Goal: Communication & Community: Answer question/provide support

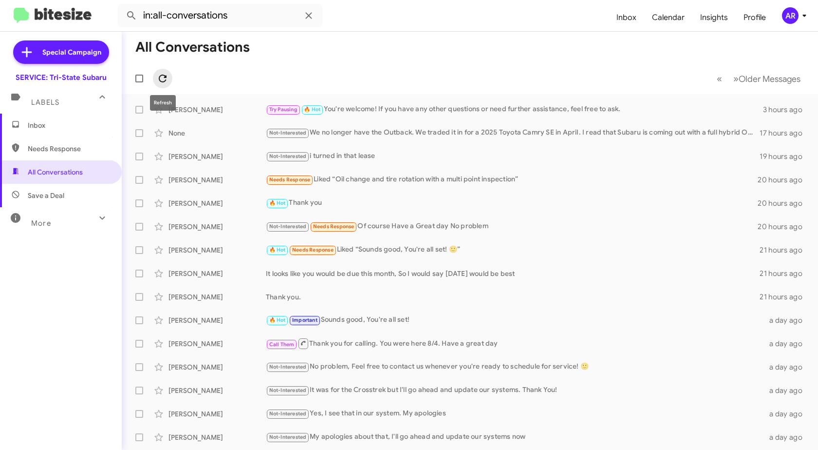
click at [158, 76] on icon at bounding box center [163, 79] width 12 height 12
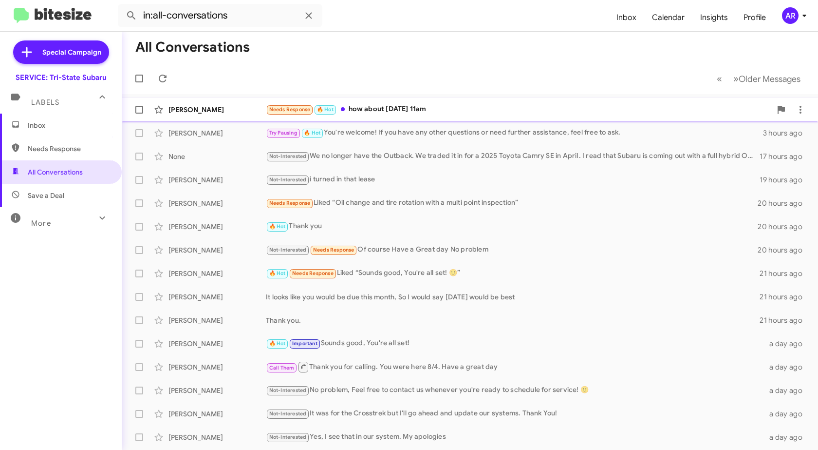
click at [217, 102] on div "[PERSON_NAME] Needs Response 🔥 Hot how about [DATE] 11am 8 minutes ago" at bounding box center [470, 109] width 681 height 19
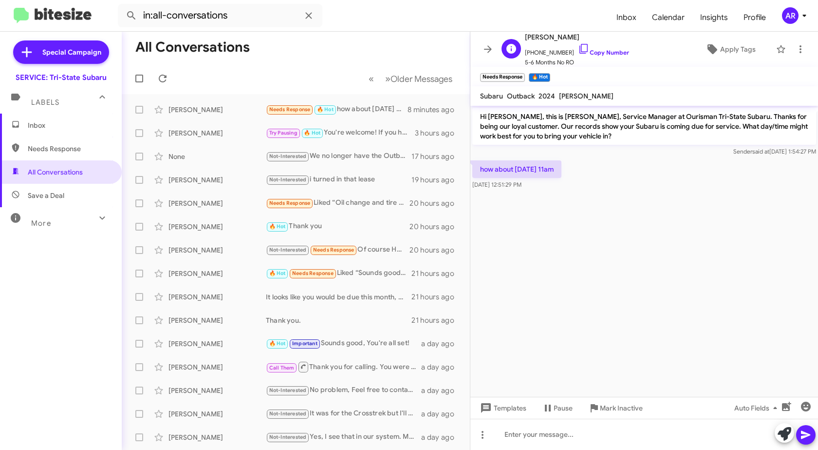
click at [579, 42] on span "[PERSON_NAME]" at bounding box center [577, 37] width 104 height 12
drag, startPoint x: 572, startPoint y: 46, endPoint x: 588, endPoint y: 47, distance: 15.6
click at [578, 47] on icon at bounding box center [584, 49] width 12 height 12
click at [590, 426] on div at bounding box center [645, 434] width 348 height 31
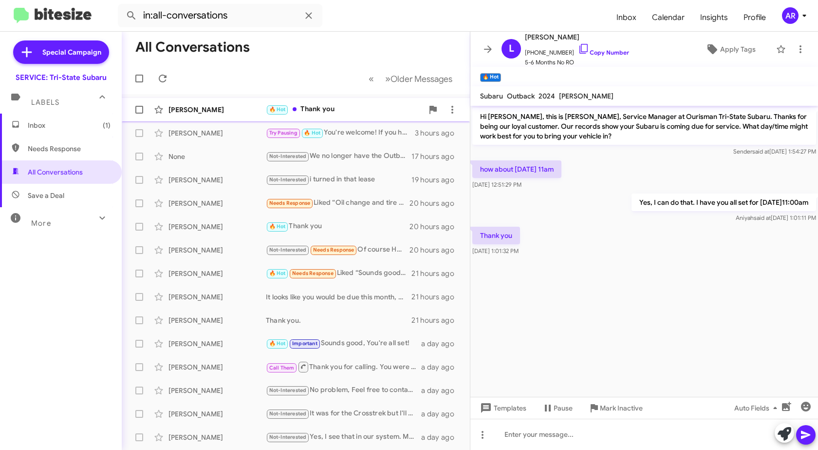
click at [211, 105] on div "[PERSON_NAME]" at bounding box center [217, 110] width 97 height 10
click at [780, 433] on icon at bounding box center [785, 434] width 14 height 14
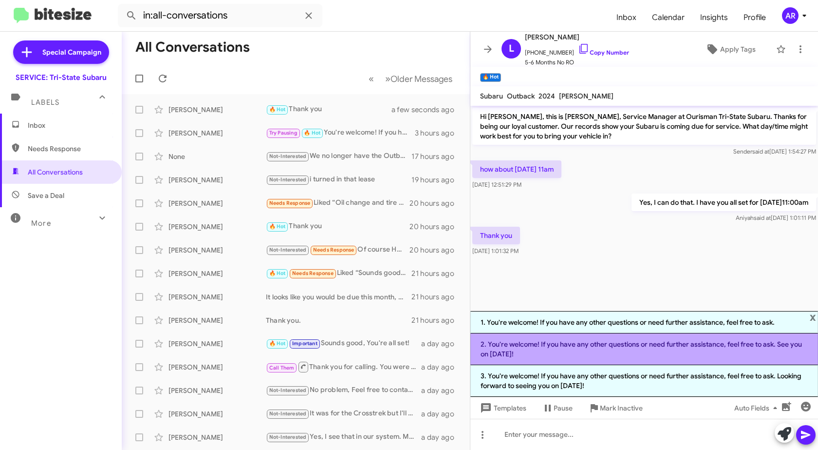
click at [742, 353] on li "2. You're welcome! If you have any other questions or need further assistance, …" at bounding box center [645, 349] width 348 height 32
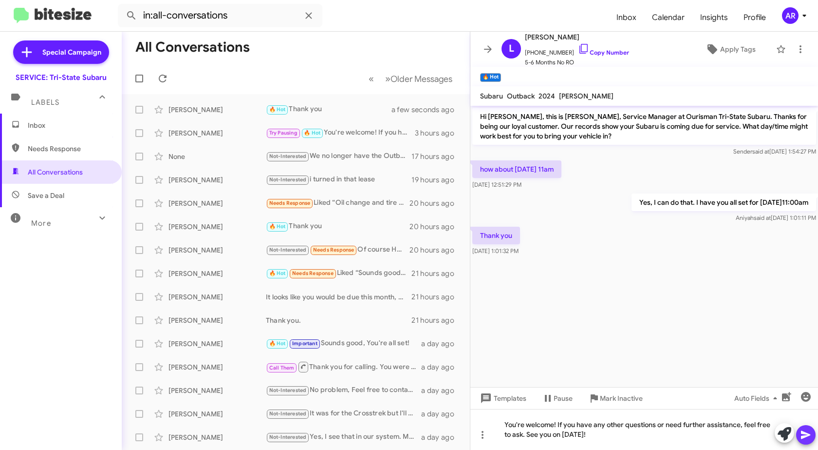
click at [808, 436] on icon at bounding box center [806, 435] width 12 height 12
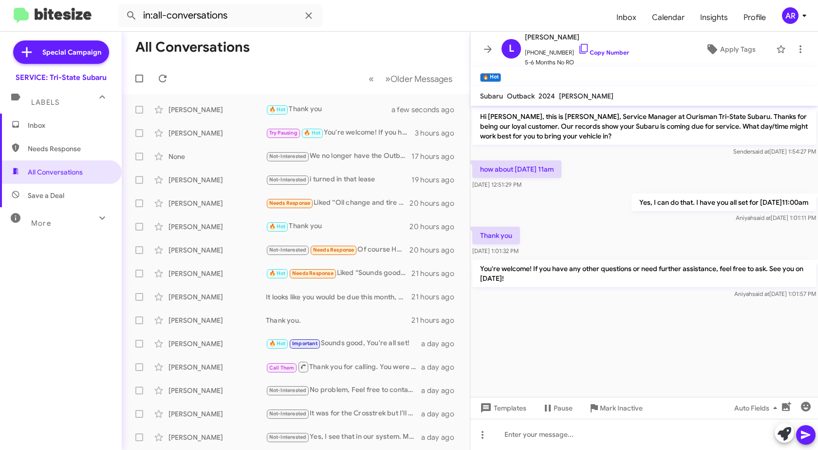
click at [77, 130] on span "Inbox" at bounding box center [69, 125] width 83 height 10
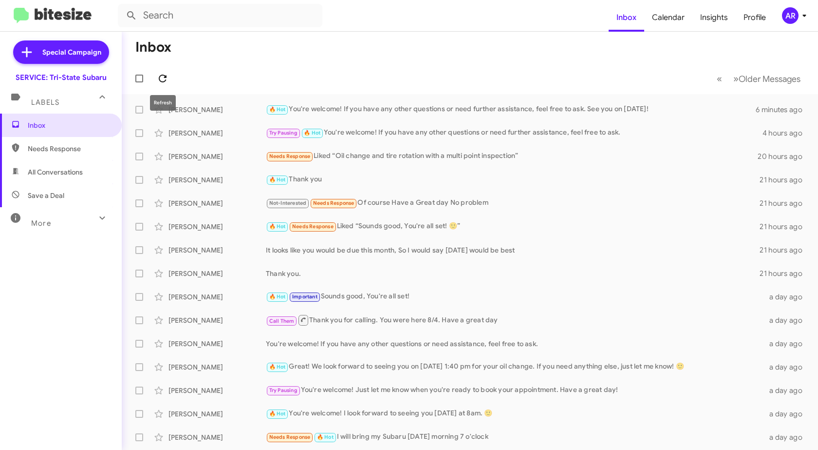
click at [169, 76] on span at bounding box center [162, 79] width 19 height 12
click at [163, 79] on icon at bounding box center [163, 79] width 12 height 12
click at [67, 148] on span "Needs Response" at bounding box center [69, 149] width 83 height 10
type input "in:needs-response"
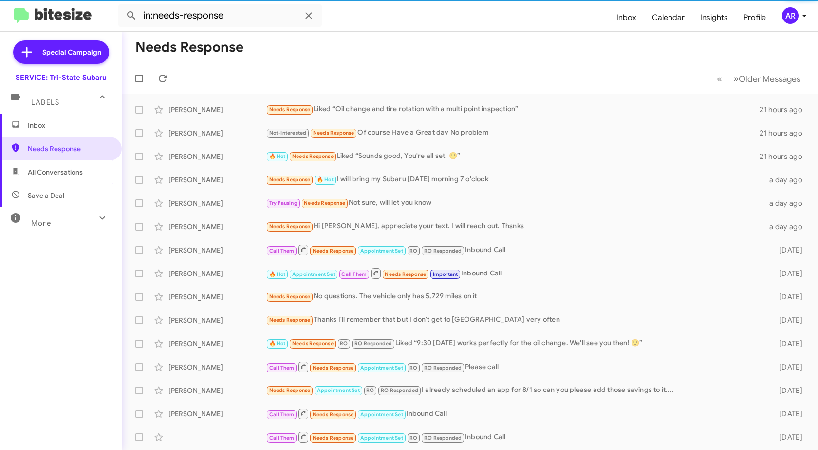
click at [65, 130] on span "Inbox" at bounding box center [61, 125] width 122 height 23
